Goal: Information Seeking & Learning: Learn about a topic

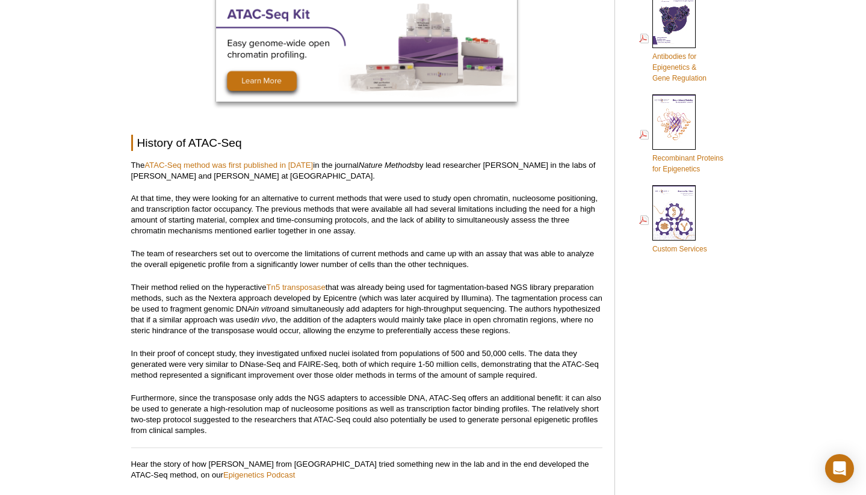
scroll to position [762, 0]
drag, startPoint x: 231, startPoint y: 252, endPoint x: 298, endPoint y: 251, distance: 66.8
click at [296, 249] on p "The team of researchers set out to overcome the limitations of current methods …" at bounding box center [366, 259] width 471 height 22
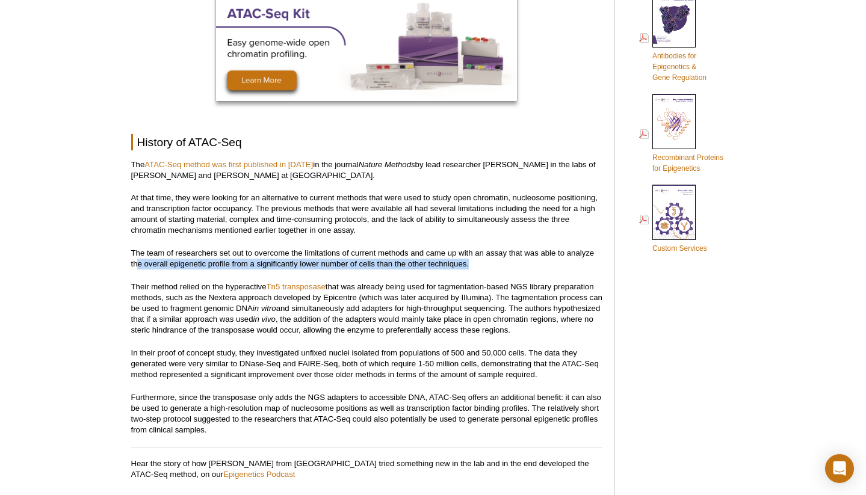
drag, startPoint x: 138, startPoint y: 262, endPoint x: 482, endPoint y: 264, distance: 343.7
click at [482, 264] on p "The team of researchers set out to overcome the limitations of current methods …" at bounding box center [366, 259] width 471 height 22
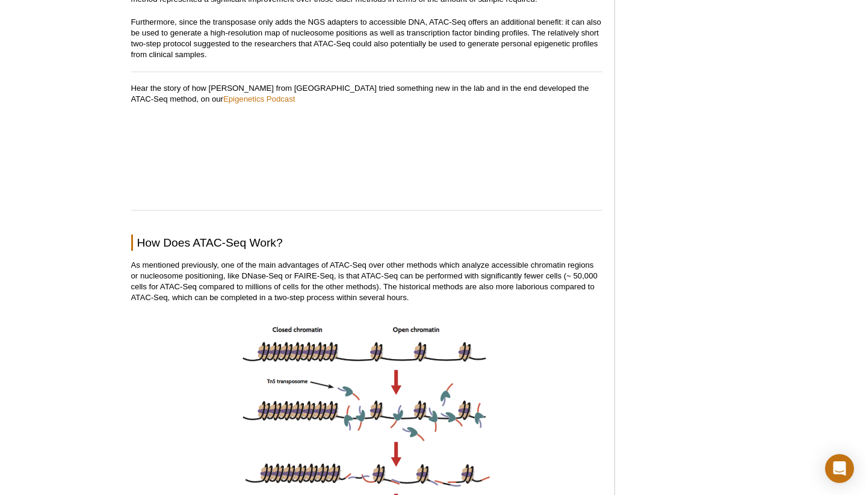
scroll to position [1191, 0]
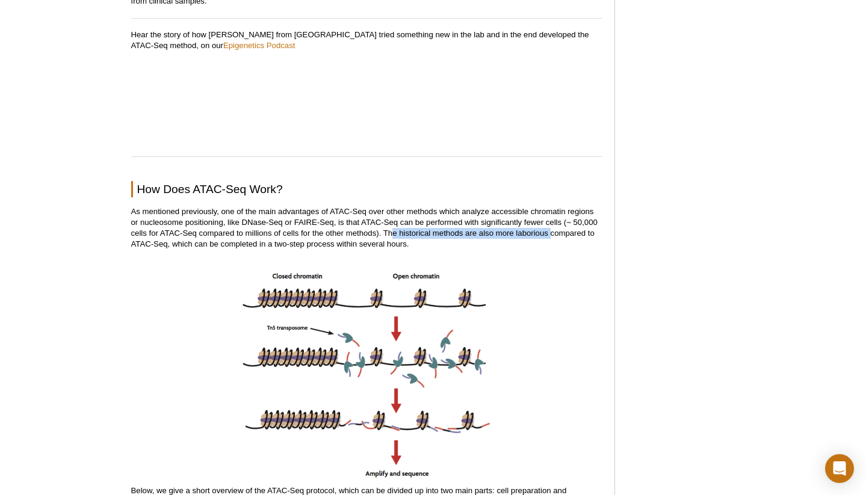
drag, startPoint x: 439, startPoint y: 235, endPoint x: 536, endPoint y: 235, distance: 96.9
click at [550, 237] on p "As mentioned previously, one of the main advantages of ATAC-Seq over other meth…" at bounding box center [366, 227] width 471 height 43
drag, startPoint x: 159, startPoint y: 206, endPoint x: 241, endPoint y: 210, distance: 82.0
click at [235, 208] on p "As mentioned previously, one of the main advantages of ATAC-Seq over other meth…" at bounding box center [366, 227] width 471 height 43
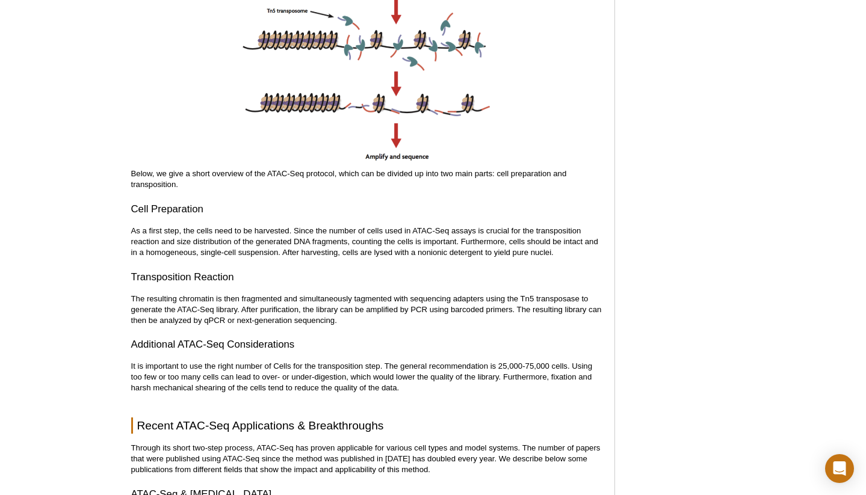
scroll to position [1512, 0]
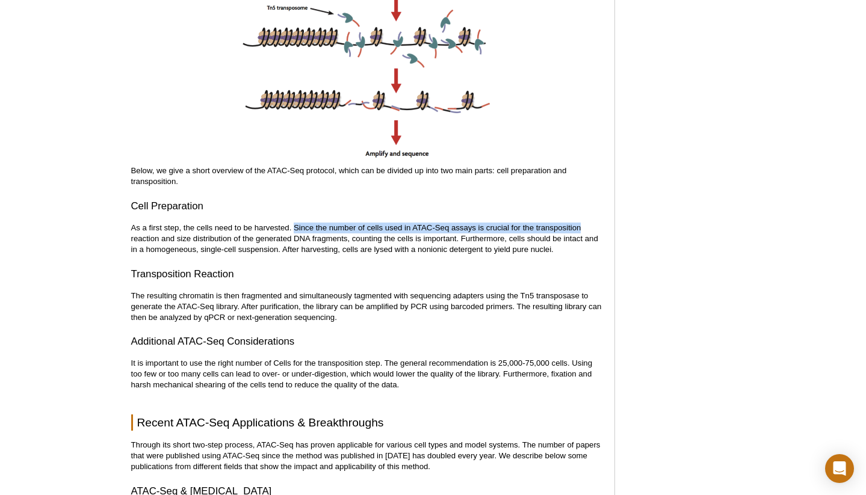
drag, startPoint x: 293, startPoint y: 226, endPoint x: 589, endPoint y: 229, distance: 296.2
click at [591, 230] on p "As a first step, the cells need to be harvested. Since the number of cells used…" at bounding box center [366, 239] width 471 height 33
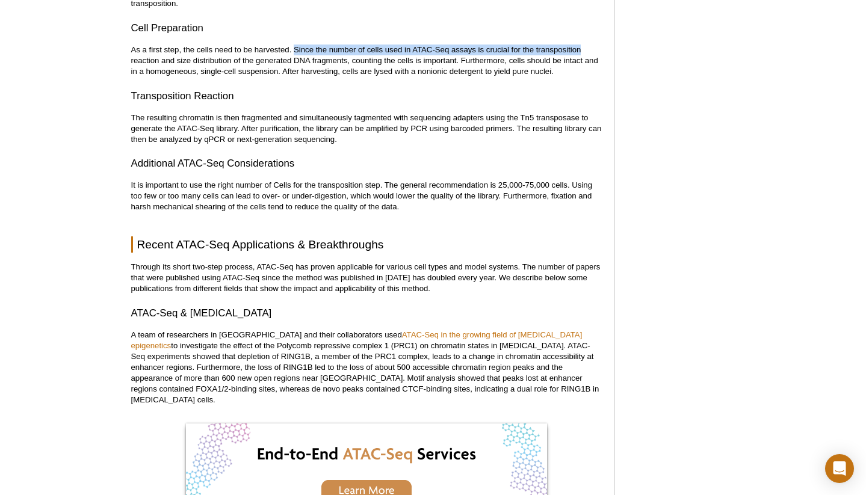
scroll to position [1696, 0]
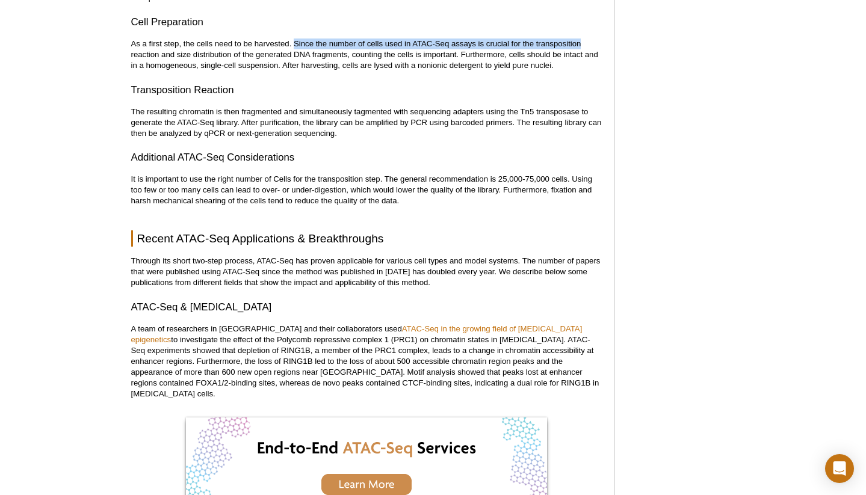
drag, startPoint x: 98, startPoint y: 367, endPoint x: 90, endPoint y: 394, distance: 27.5
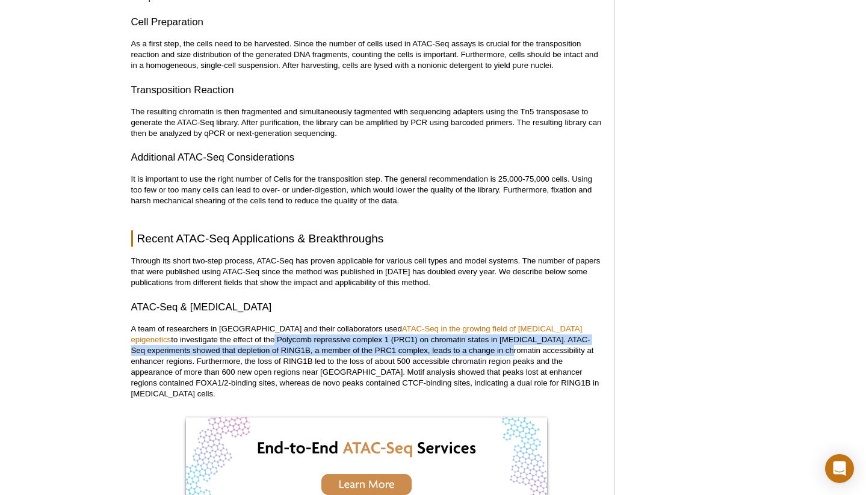
drag, startPoint x: 210, startPoint y: 341, endPoint x: 409, endPoint y: 347, distance: 199.4
click at [408, 347] on p "A team of researchers in Miami and their collaborators used ATAC-Seq in the gro…" at bounding box center [366, 362] width 471 height 76
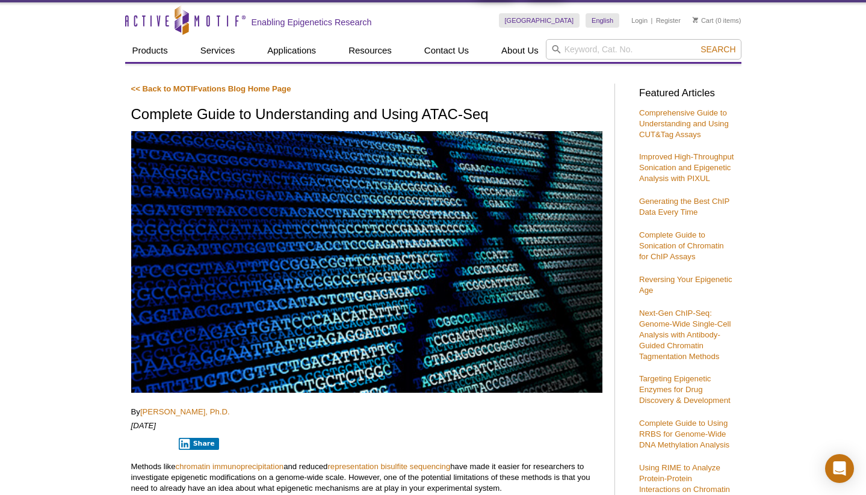
scroll to position [0, 0]
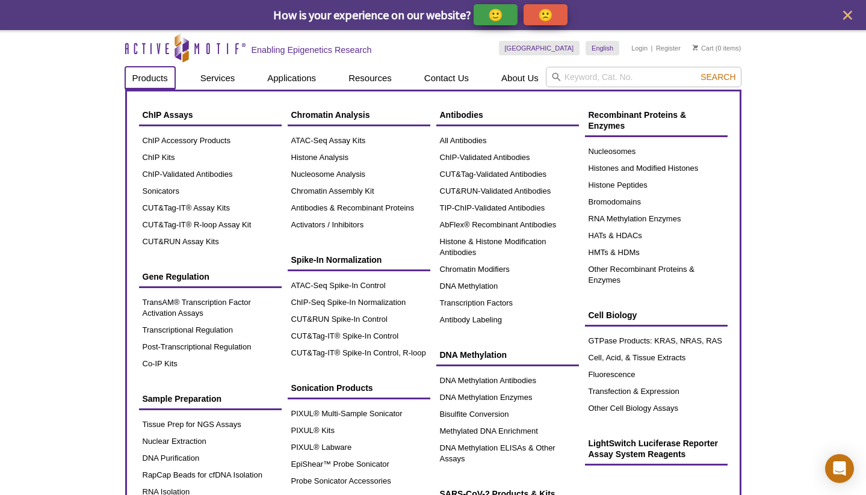
click at [153, 73] on link "Products" at bounding box center [150, 78] width 50 height 23
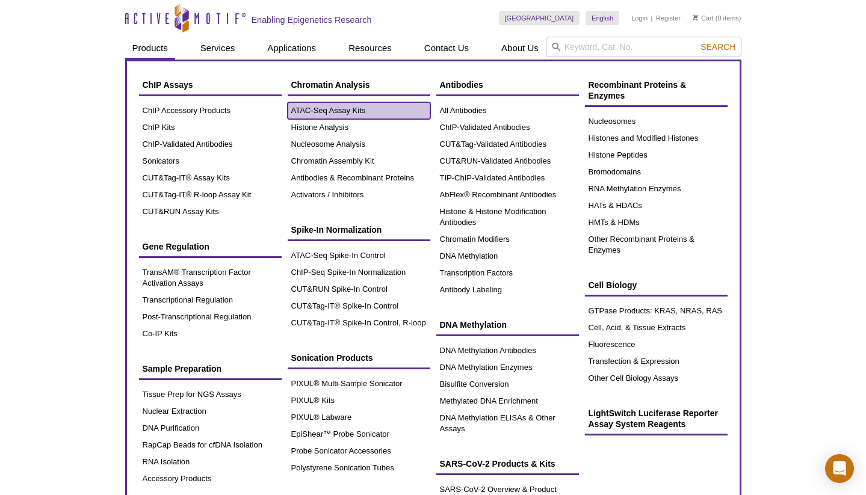
click at [342, 107] on link "ATAC-Seq Assay Kits" at bounding box center [359, 110] width 143 height 17
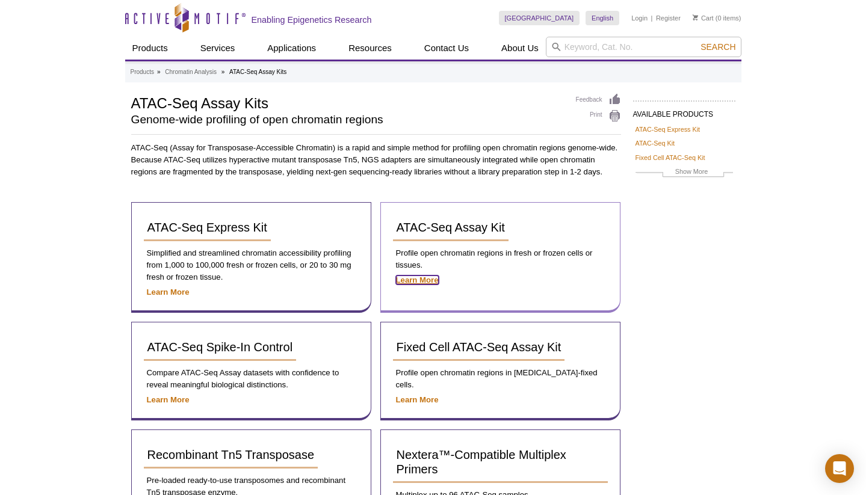
click at [430, 277] on strong "Learn More" at bounding box center [417, 280] width 43 height 9
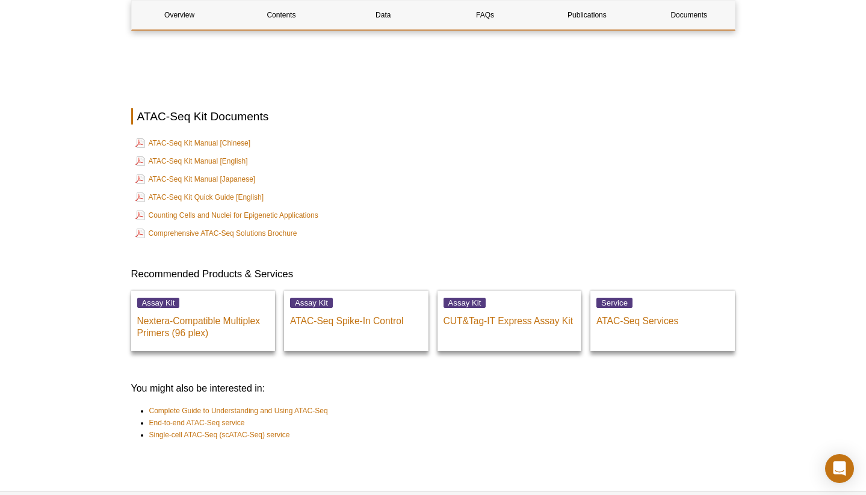
scroll to position [3187, 0]
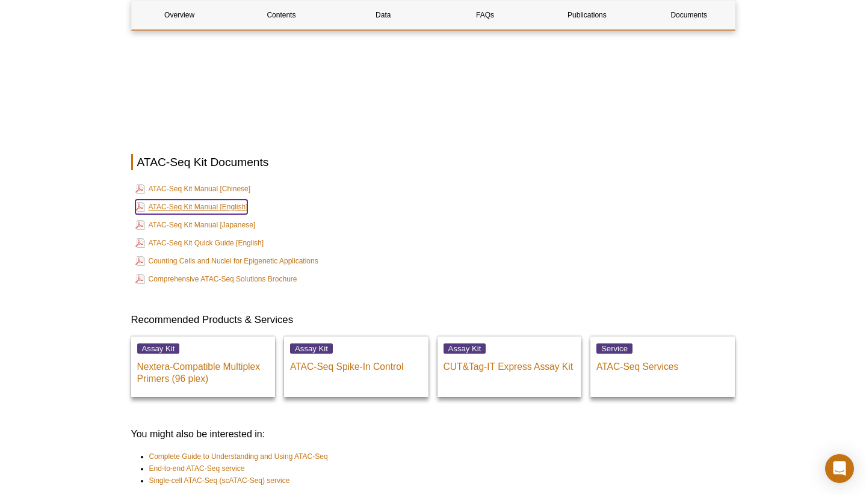
click at [167, 200] on link "ATAC-Seq Kit Manual [English]" at bounding box center [191, 207] width 113 height 14
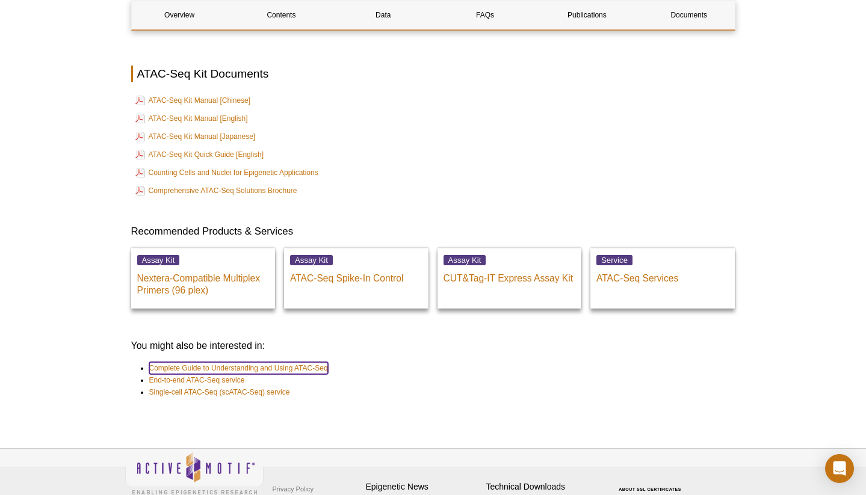
scroll to position [3278, 0]
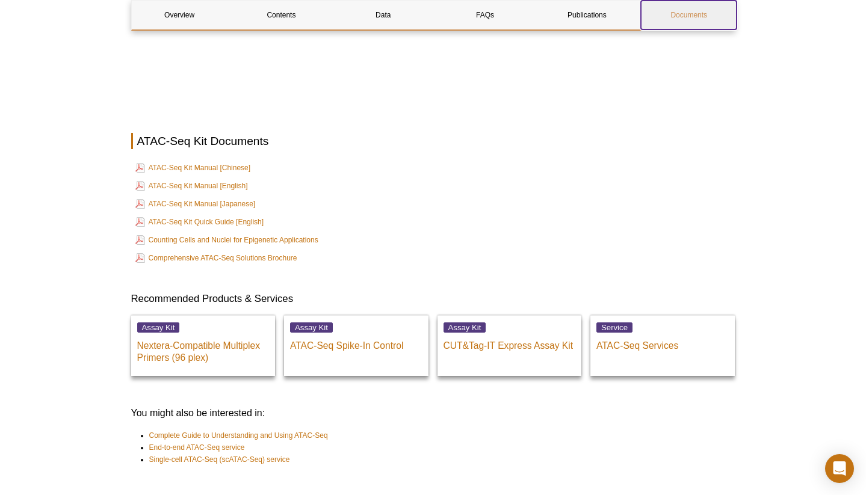
click at [696, 13] on link "Documents" at bounding box center [689, 15] width 96 height 29
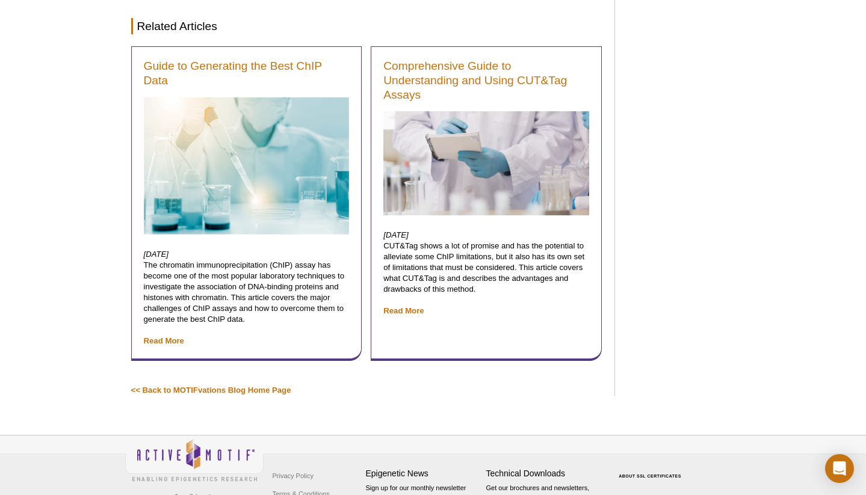
scroll to position [4282, 0]
